Goal: Task Accomplishment & Management: Manage account settings

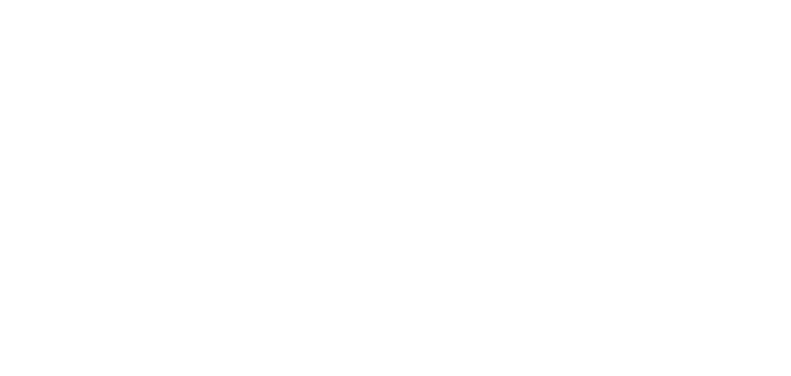
drag, startPoint x: 0, startPoint y: 0, endPoint x: 45, endPoint y: -13, distance: 46.7
click at [45, 0] on html at bounding box center [395, 0] width 791 height 0
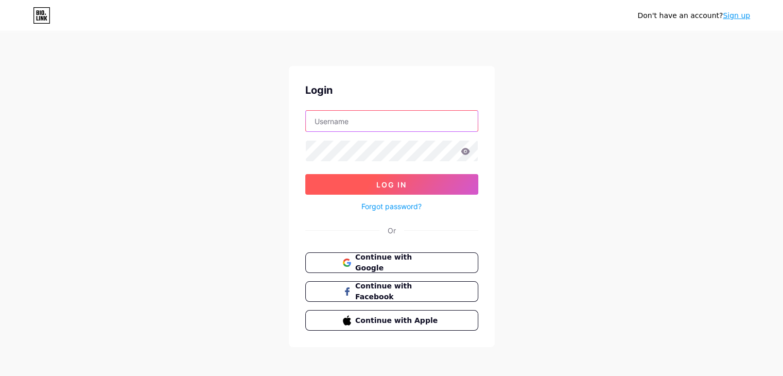
type input "eusoucarmona"
click at [457, 188] on button "Log In" at bounding box center [391, 184] width 173 height 21
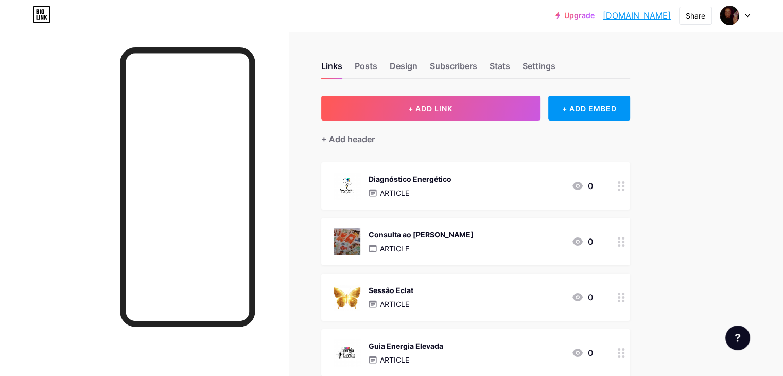
click at [451, 177] on div "Diagnóstico Energético" at bounding box center [410, 178] width 83 height 11
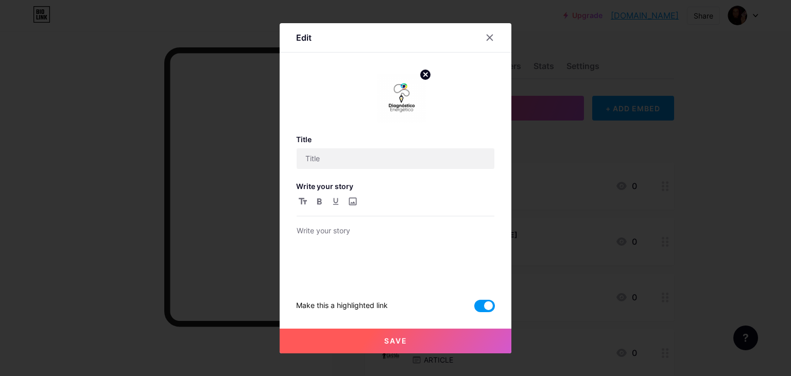
type input "Diagnóstico Energético"
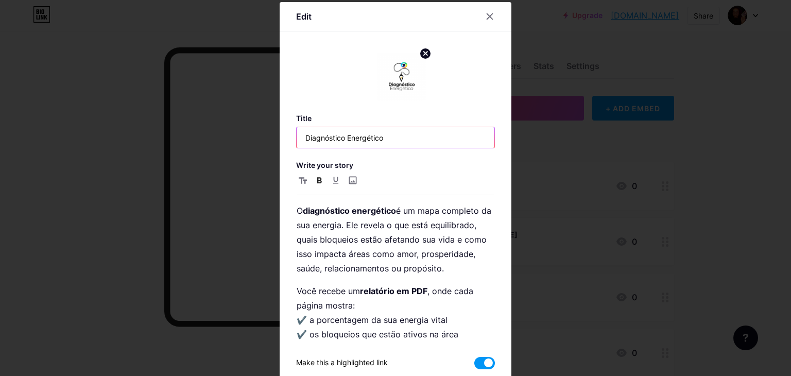
click at [410, 141] on input "Diagnóstico Energético" at bounding box center [395, 137] width 198 height 21
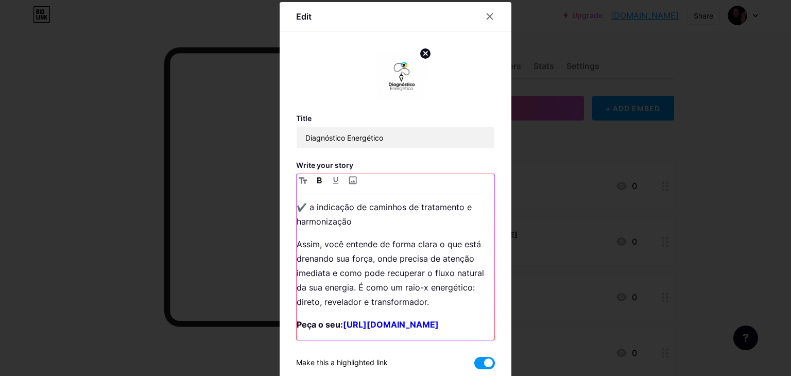
scroll to position [185, 0]
drag, startPoint x: 465, startPoint y: 325, endPoint x: 292, endPoint y: 325, distance: 173.0
click at [296, 325] on p "Peça o seu: https://pay.hotmart.com/P101810564H" at bounding box center [395, 324] width 198 height 14
copy strong "https://pay.hotmart.com/P101810564H"
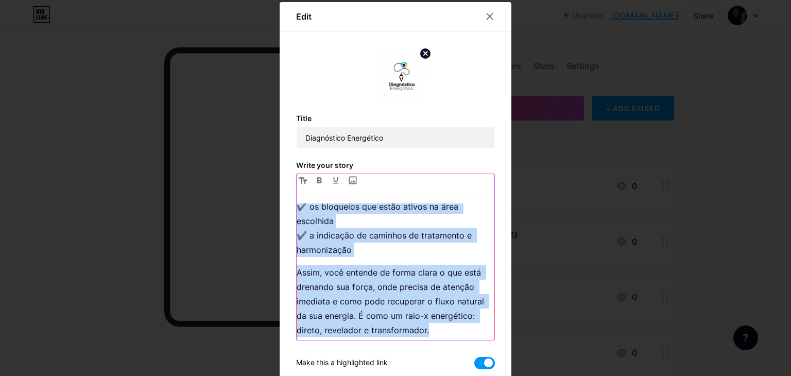
scroll to position [0, 0]
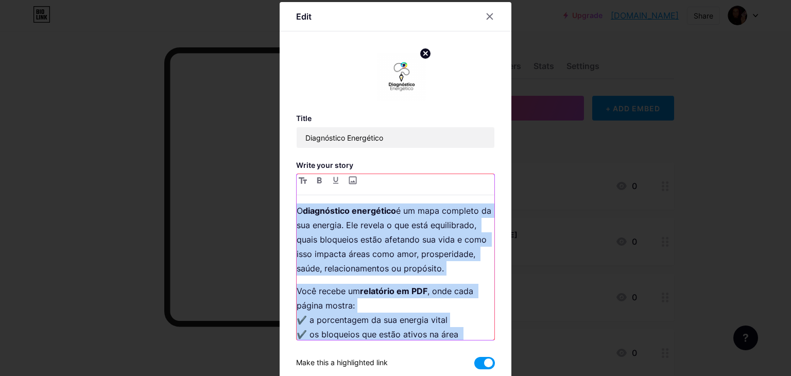
drag, startPoint x: 435, startPoint y: 289, endPoint x: 255, endPoint y: 190, distance: 204.8
click at [255, 190] on div "Edit Title Diagnóstico Energético Write your story O diagnóstico energético é u…" at bounding box center [395, 188] width 791 height 376
copy div "O diagnóstico energético é um mapa completo da sua energia. Ele revela o que es…"
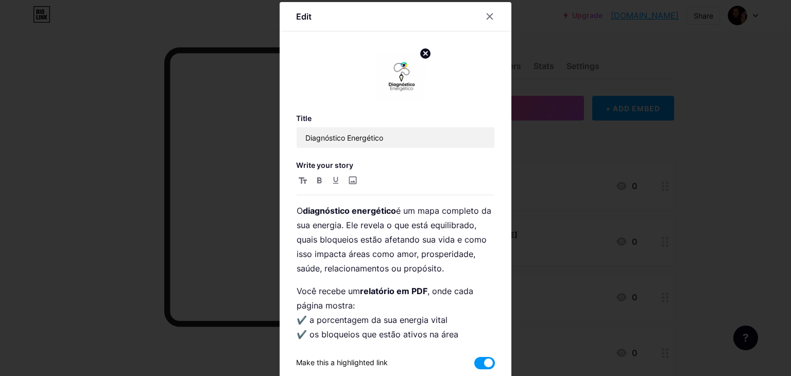
click at [618, 150] on div at bounding box center [395, 188] width 791 height 376
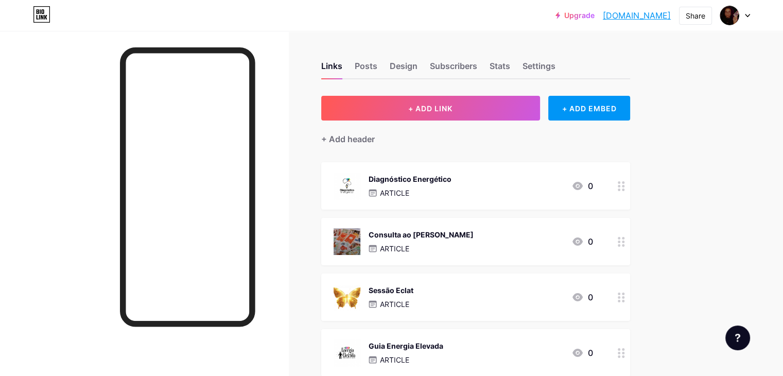
click at [531, 232] on div "Consulta ao Tarot Cigano ARTICLE 0" at bounding box center [463, 241] width 259 height 27
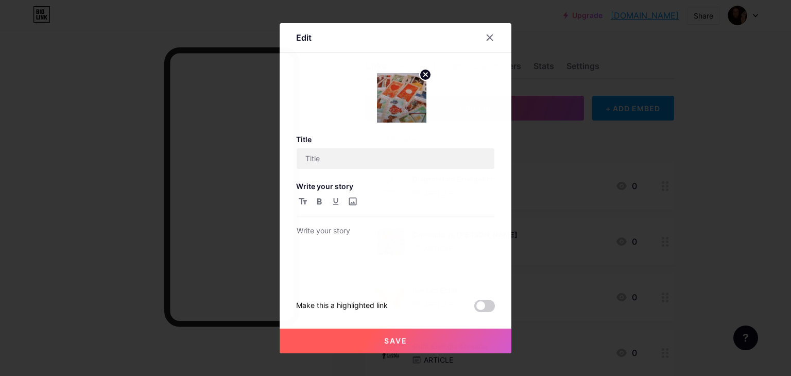
type input "Consulta ao Tarot Cigano"
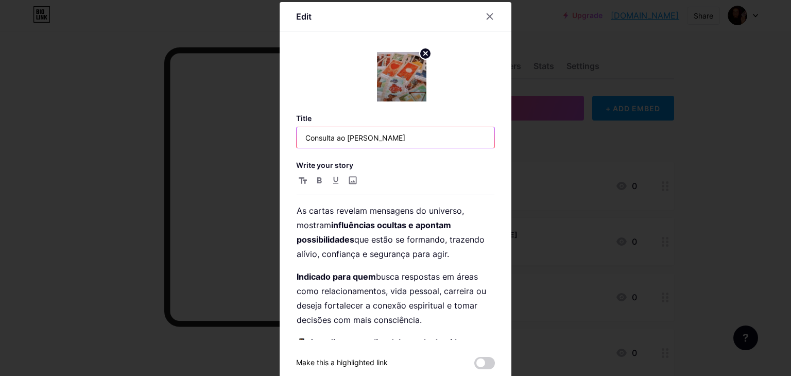
click at [381, 144] on input "Consulta ao Tarot Cigano" at bounding box center [395, 137] width 198 height 21
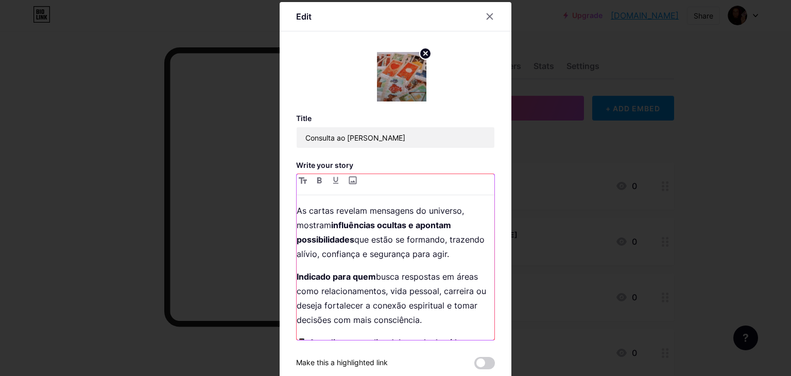
scroll to position [107, 0]
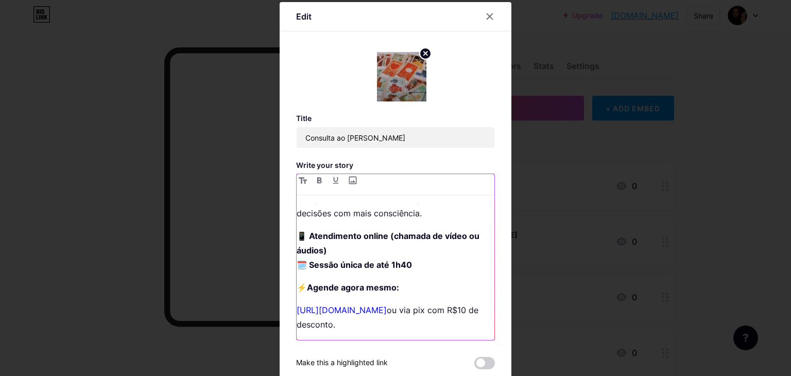
drag, startPoint x: 393, startPoint y: 313, endPoint x: 274, endPoint y: 309, distance: 119.0
click at [274, 309] on div "Edit Title Consulta ao Tarot Cigano Write your story As cartas revelam mensagen…" at bounding box center [395, 188] width 791 height 376
copy link "https://mpago.la/24ssc54"
click at [390, 91] on img at bounding box center [401, 76] width 49 height 49
click at [542, 128] on div at bounding box center [395, 188] width 791 height 376
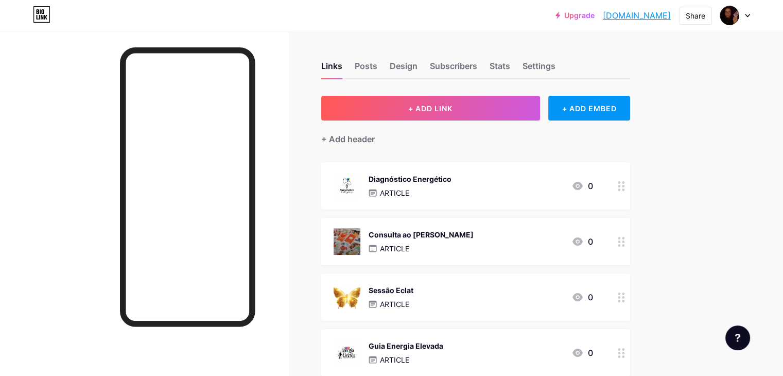
click at [463, 294] on div "Sessão Eclat ARTICLE 0" at bounding box center [463, 297] width 259 height 27
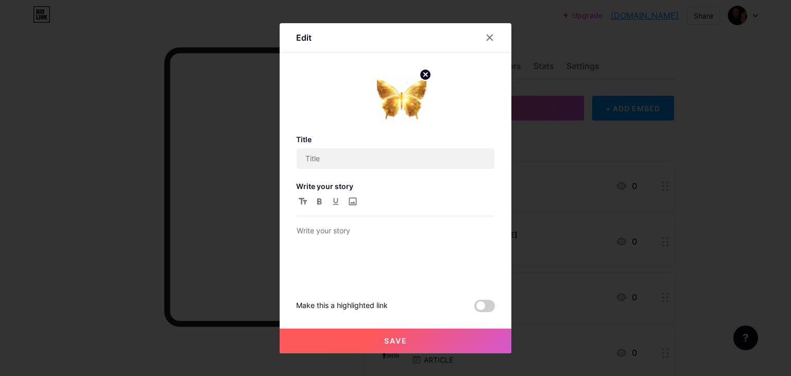
type input "Sessão Eclat"
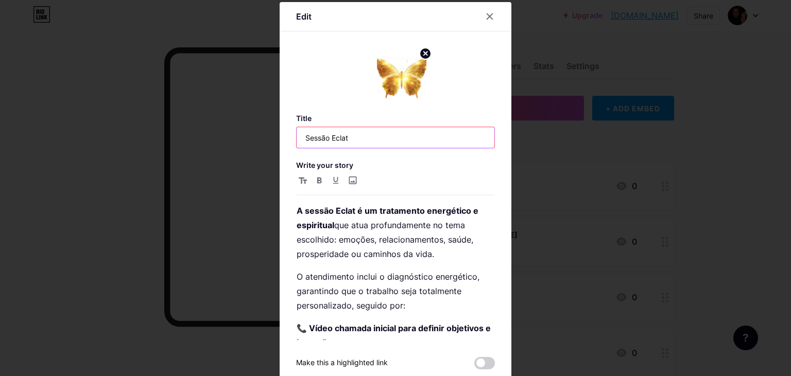
click at [378, 143] on input "Sessão Eclat" at bounding box center [395, 137] width 198 height 21
click at [377, 143] on input "Sessão Eclat" at bounding box center [395, 137] width 198 height 21
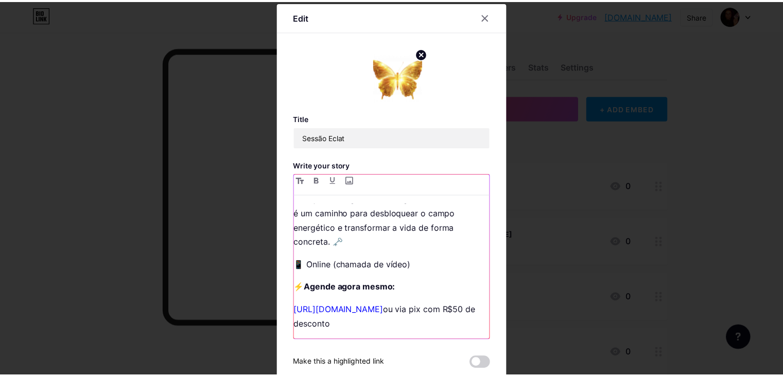
scroll to position [547, 0]
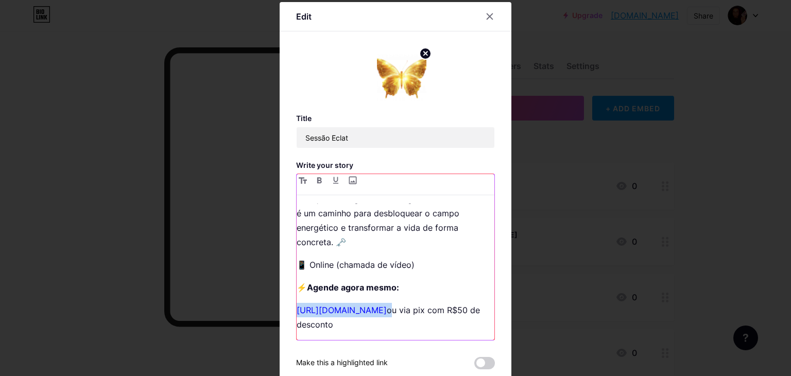
drag, startPoint x: 399, startPoint y: 308, endPoint x: 251, endPoint y: 310, distance: 148.3
click at [251, 310] on div "Edit Title Sessão Eclat Write your story A sessão Eclat é um tratamento energét…" at bounding box center [395, 188] width 791 height 376
copy p "https://mpago.li/2UW6WRs"
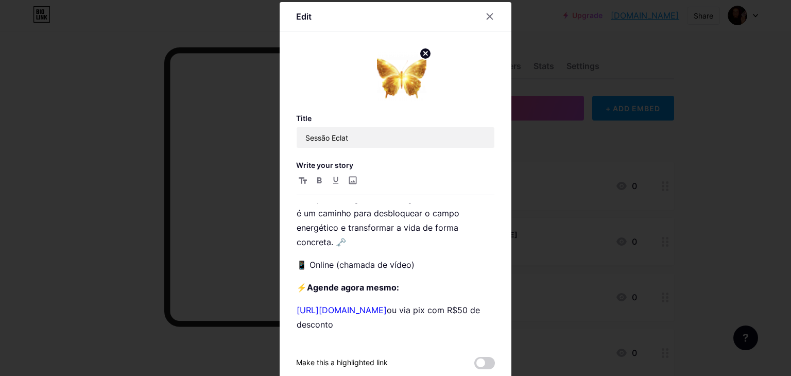
click at [564, 285] on div at bounding box center [395, 188] width 791 height 376
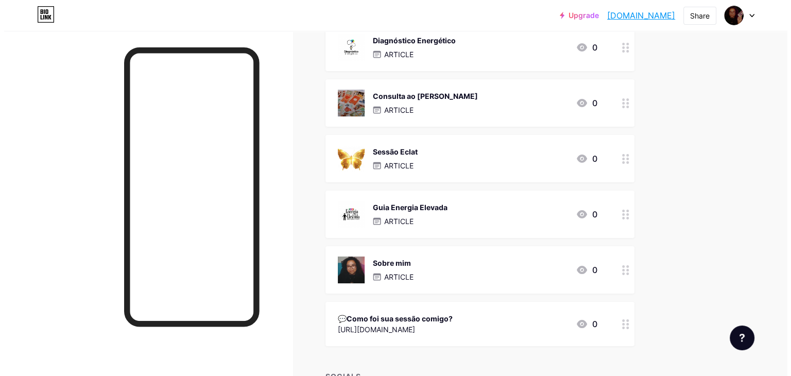
scroll to position [140, 0]
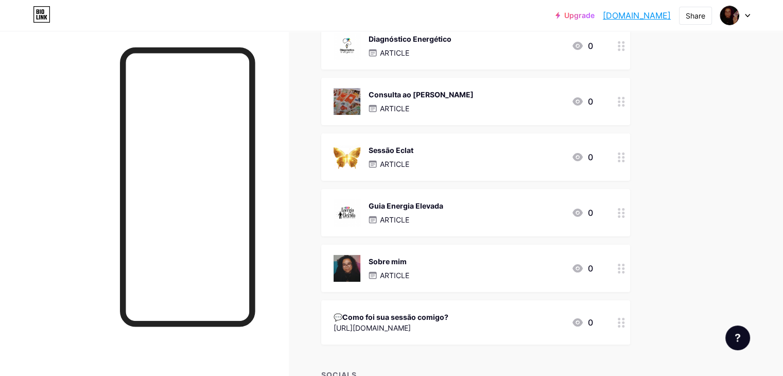
click at [589, 197] on div "Guia Energia Elevada ARTICLE 0" at bounding box center [475, 212] width 309 height 47
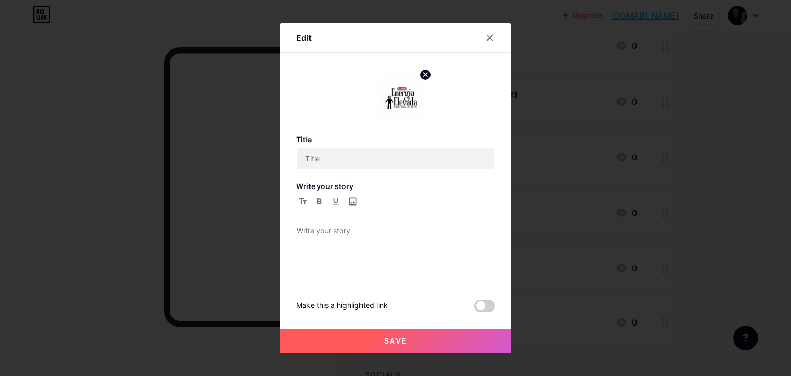
type input "Guia Energia Elevada"
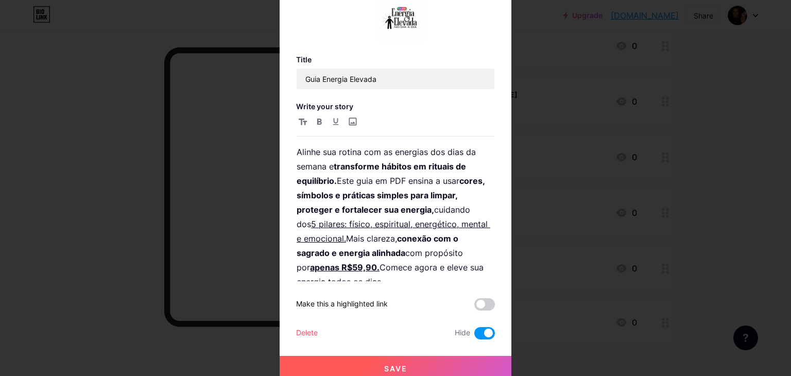
scroll to position [65, 0]
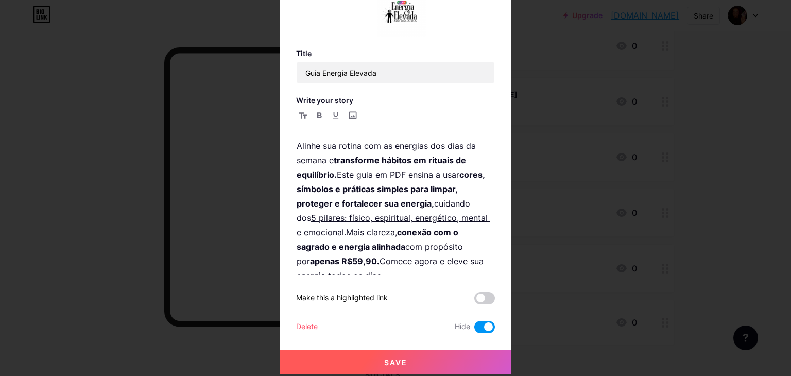
click at [601, 246] on div at bounding box center [395, 123] width 791 height 376
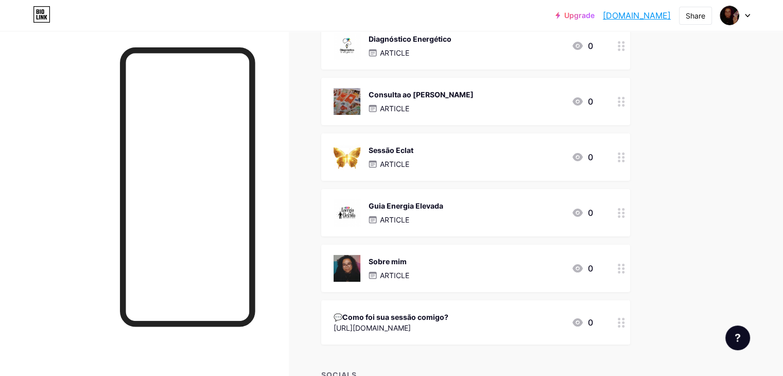
click at [564, 252] on div "Sobre mim ARTICLE 0" at bounding box center [475, 268] width 309 height 47
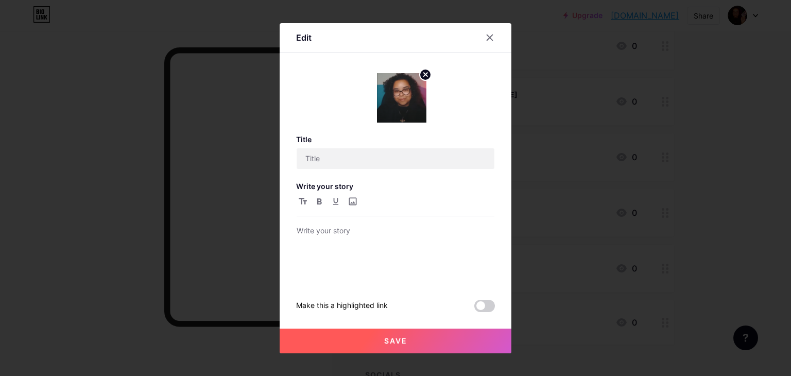
type input "Sobre mim"
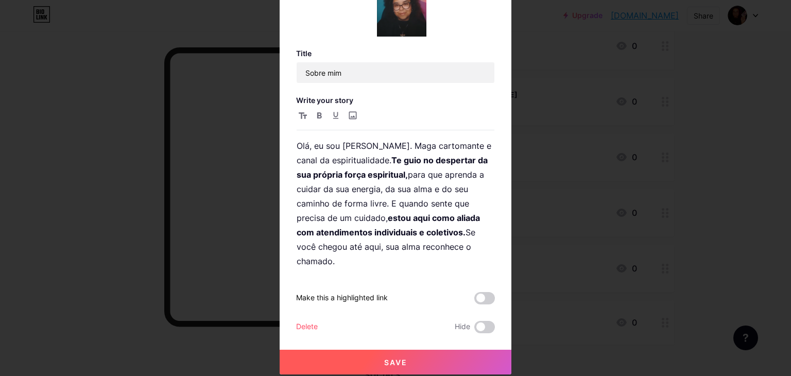
click at [488, 317] on div "Title Sobre mim Write your story Olá, eu sou Andressa Cärmona. Maga cartomante …" at bounding box center [395, 191] width 199 height 284
click at [484, 322] on span at bounding box center [484, 327] width 21 height 12
click at [474, 329] on input "checkbox" at bounding box center [474, 329] width 0 height 0
click at [484, 361] on button "Save" at bounding box center [396, 362] width 232 height 25
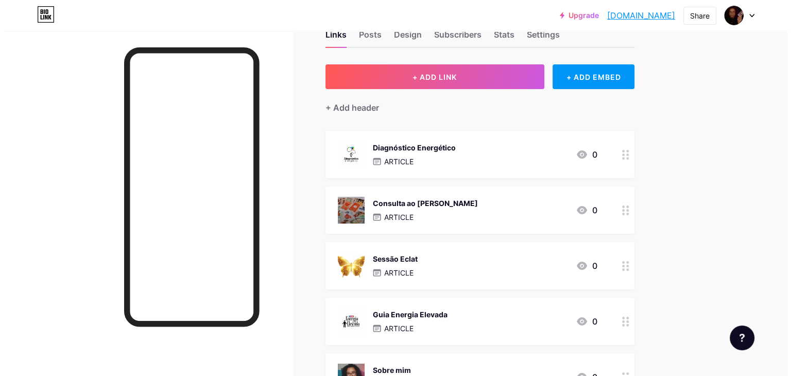
scroll to position [0, 0]
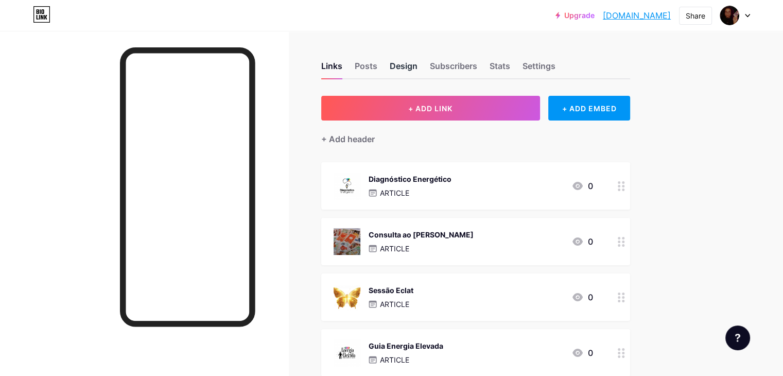
click at [417, 65] on div "Design" at bounding box center [404, 69] width 28 height 19
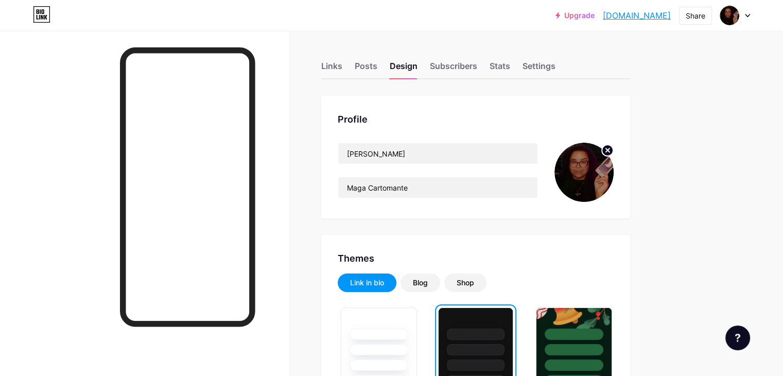
click at [613, 147] on circle at bounding box center [607, 150] width 11 height 11
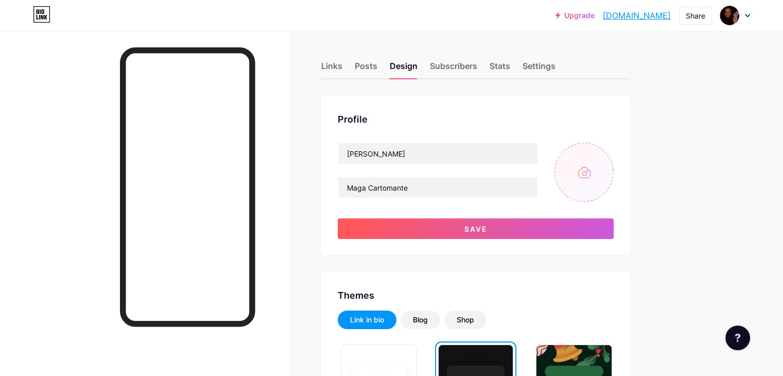
click at [614, 182] on input "file" at bounding box center [583, 172] width 59 height 59
type input "C:\fakepath\Captura de tela 2025-09-19 133124.png"
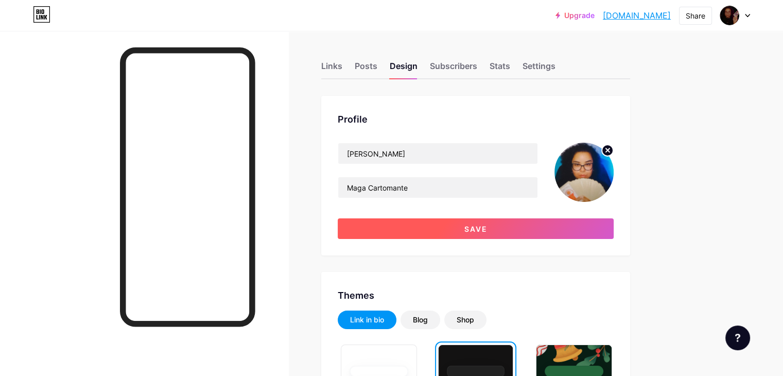
click at [585, 224] on button "Save" at bounding box center [476, 228] width 276 height 21
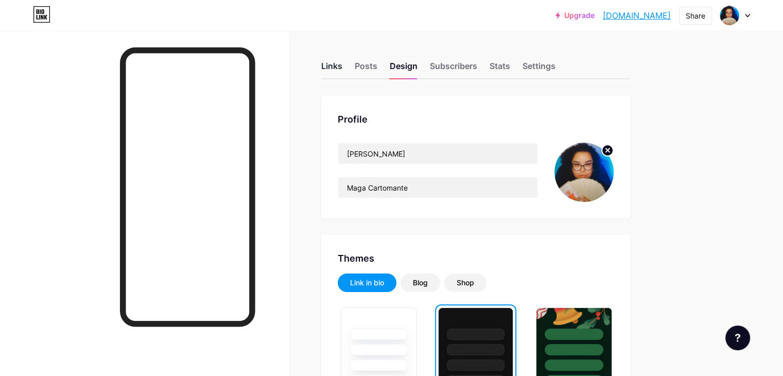
click at [342, 62] on div "Links" at bounding box center [331, 69] width 21 height 19
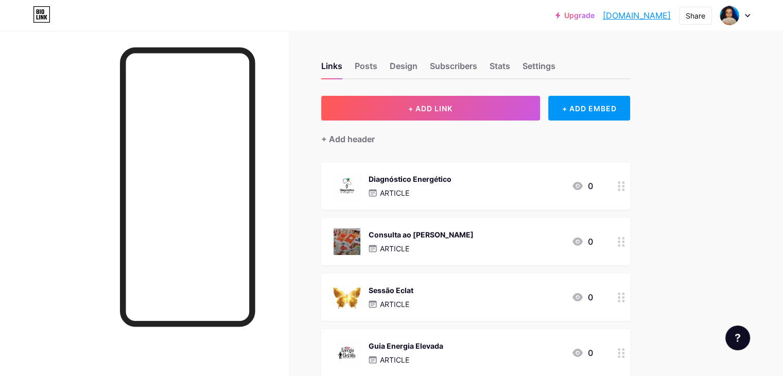
click at [502, 300] on div "Sessão Eclat ARTICLE 0" at bounding box center [463, 297] width 259 height 27
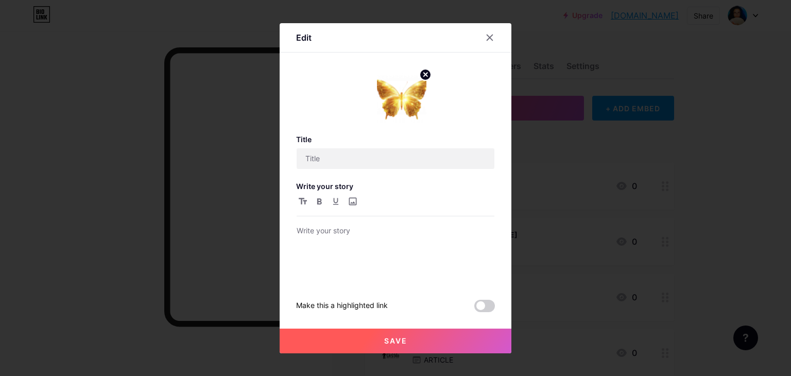
type input "Sessão Eclat"
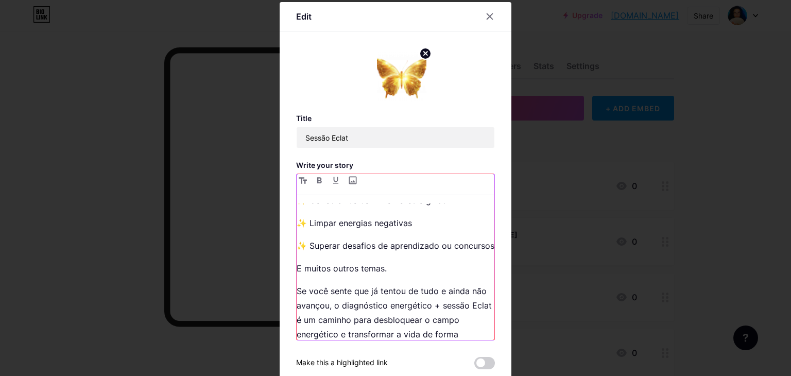
scroll to position [547, 0]
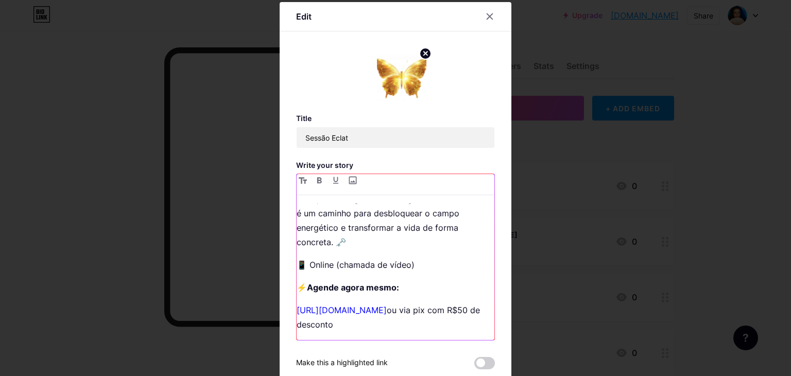
drag, startPoint x: 397, startPoint y: 310, endPoint x: 292, endPoint y: 307, distance: 105.0
click at [296, 307] on div "A sessão Eclat é um tratamento energético e espiritual que atua profundamente n…" at bounding box center [395, 256] width 199 height 167
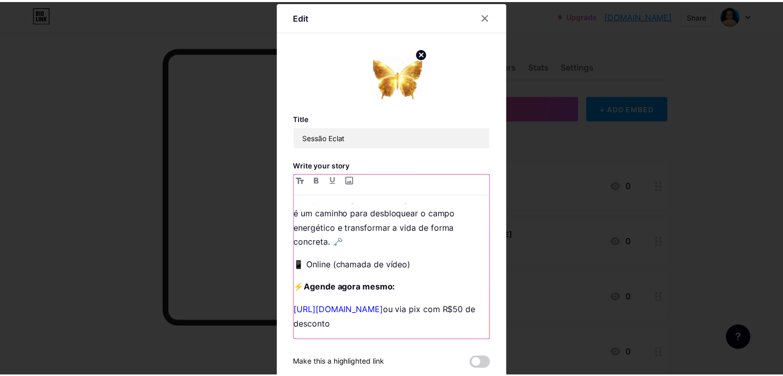
scroll to position [65, 0]
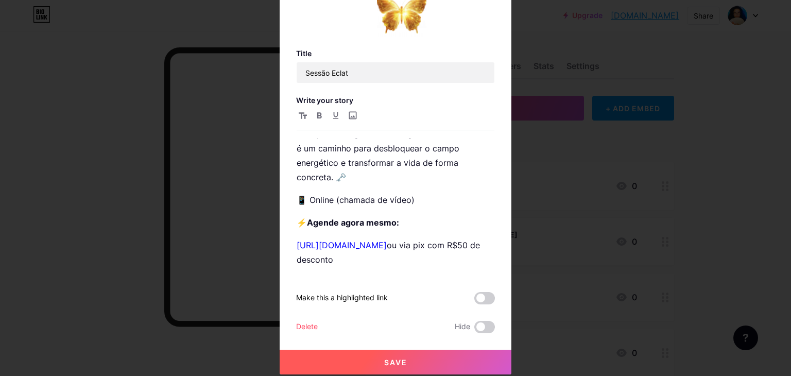
click at [430, 360] on button "Save" at bounding box center [396, 362] width 232 height 25
